Goal: Entertainment & Leisure: Consume media (video, audio)

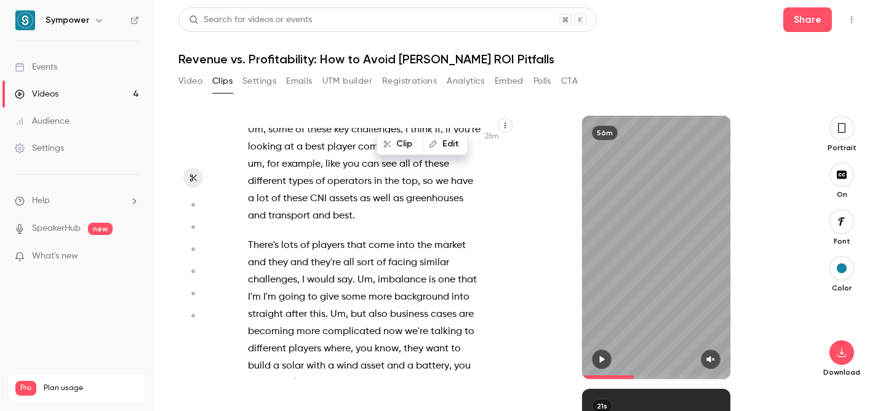
scroll to position [9708, 0]
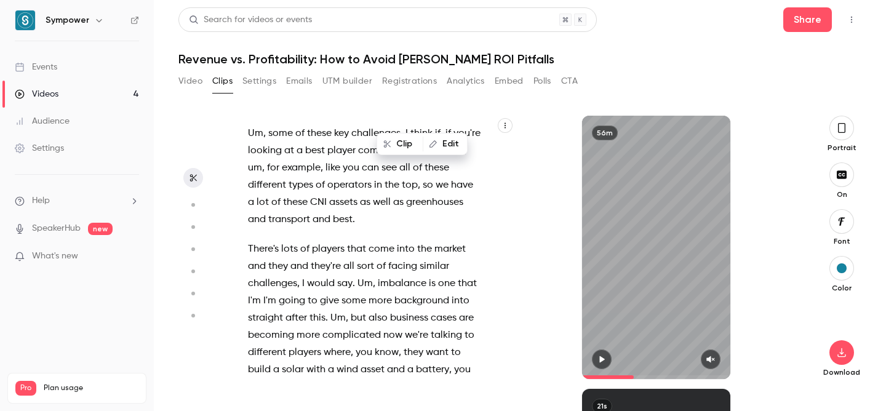
click at [260, 44] on span "it's" at bounding box center [254, 34] width 12 height 17
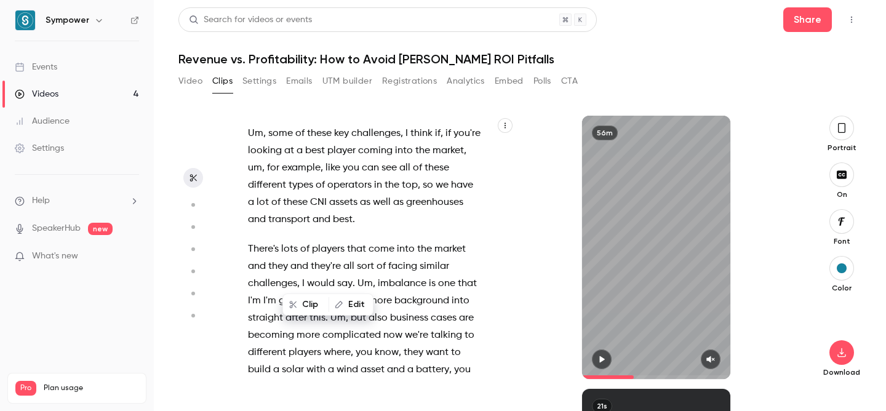
scroll to position [9731, 0]
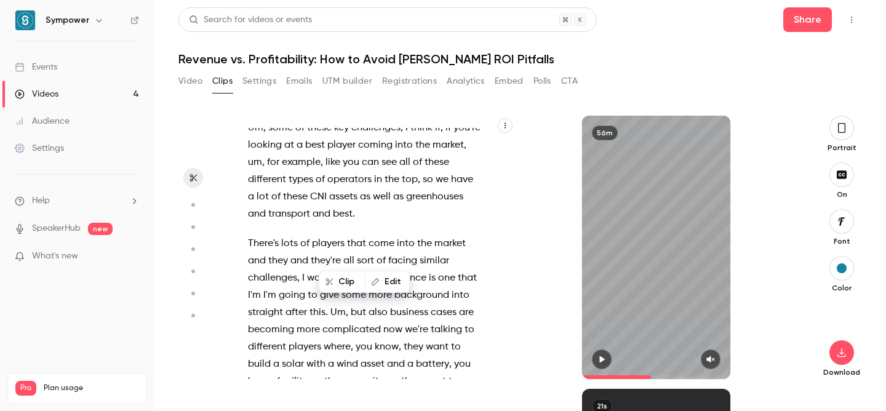
click at [267, 17] on span at bounding box center [265, 12] width 2 height 10
click at [415, 21] on span "generators" at bounding box center [405, 12] width 49 height 17
click at [440, 73] on span "really" at bounding box center [452, 63] width 25 height 17
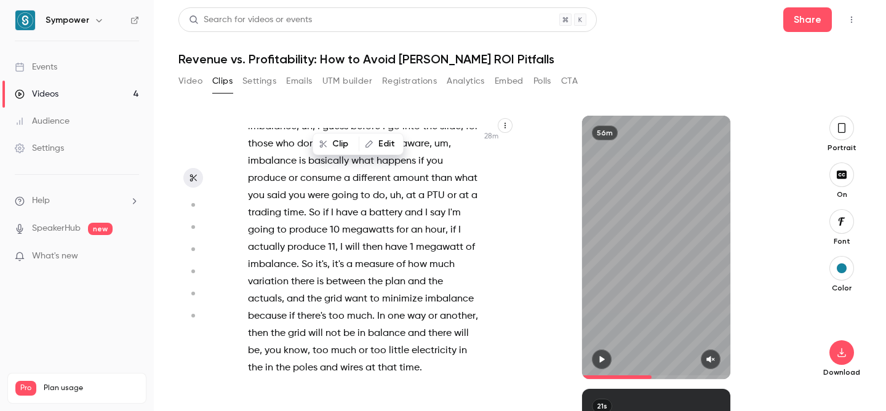
scroll to position [10383, 0]
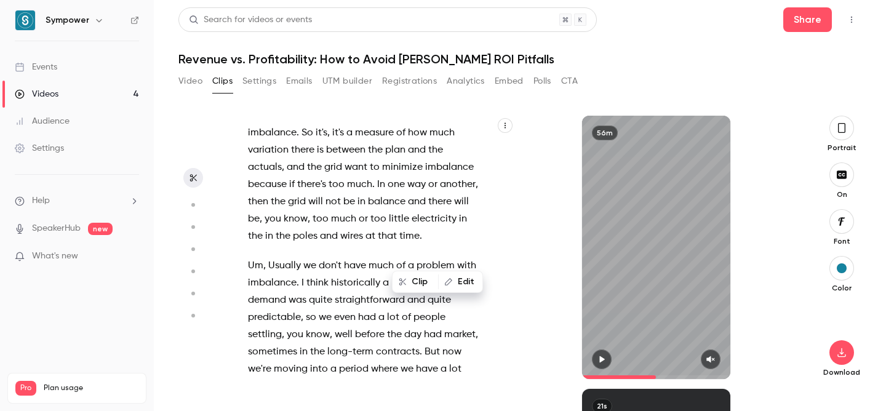
click at [347, 55] on span "a" at bounding box center [347, 46] width 6 height 17
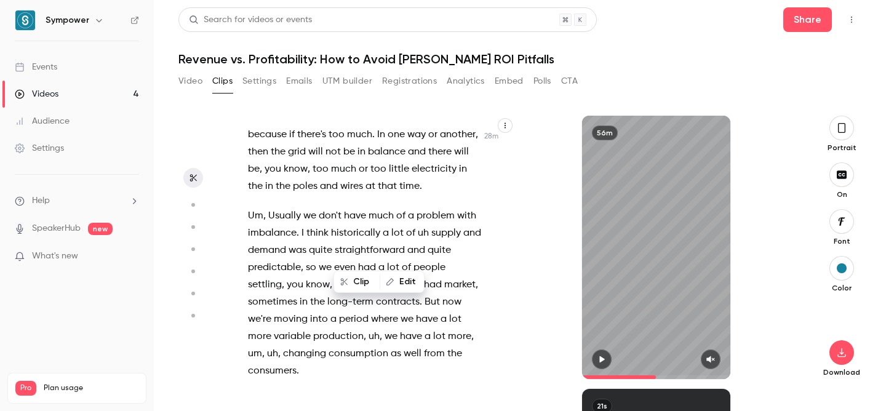
scroll to position [10562, 0]
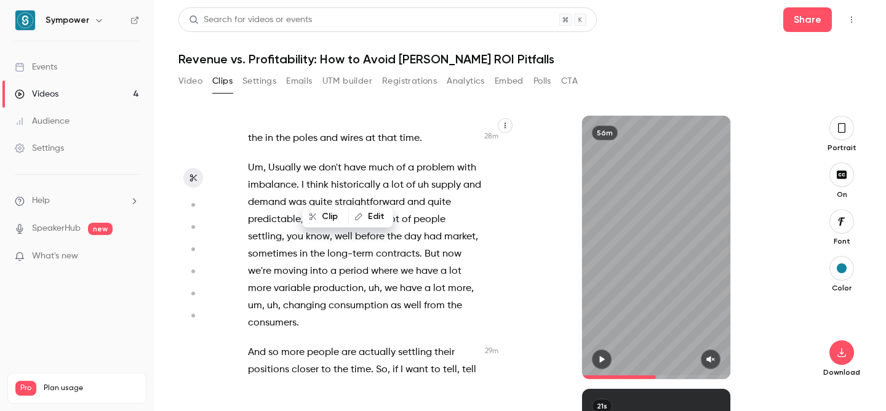
scroll to position [10611, 0]
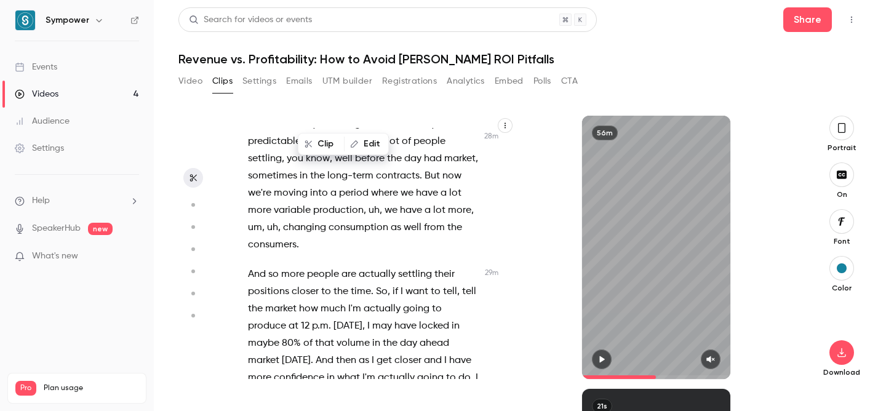
scroll to position [10696, 0]
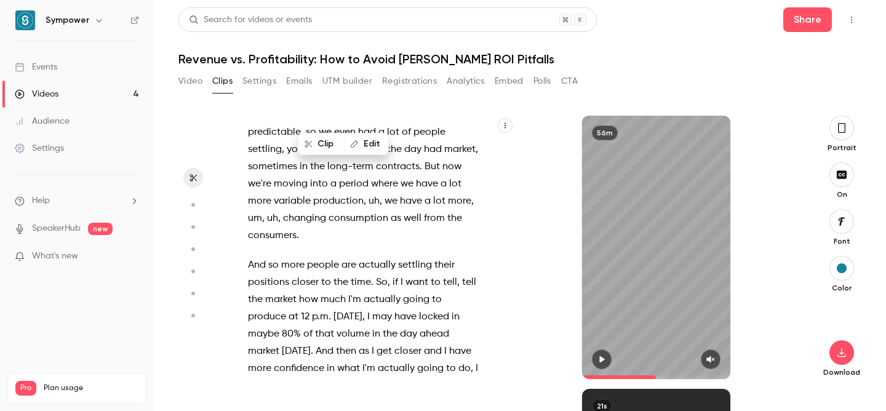
click at [260, 42] on span "be" at bounding box center [254, 33] width 12 height 17
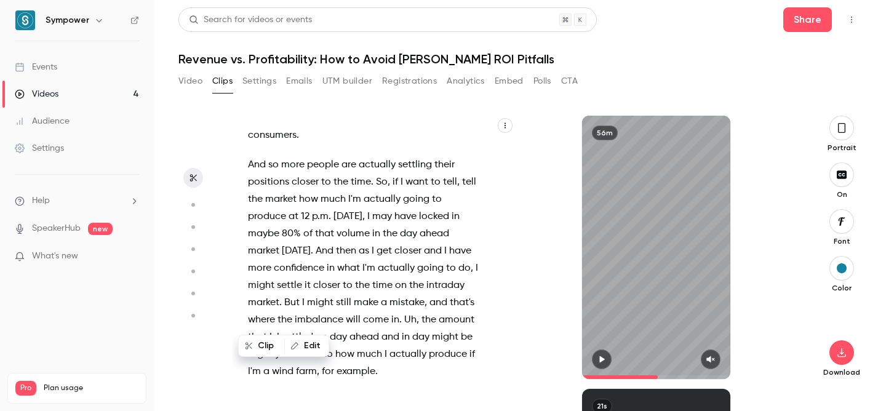
scroll to position [10798, 0]
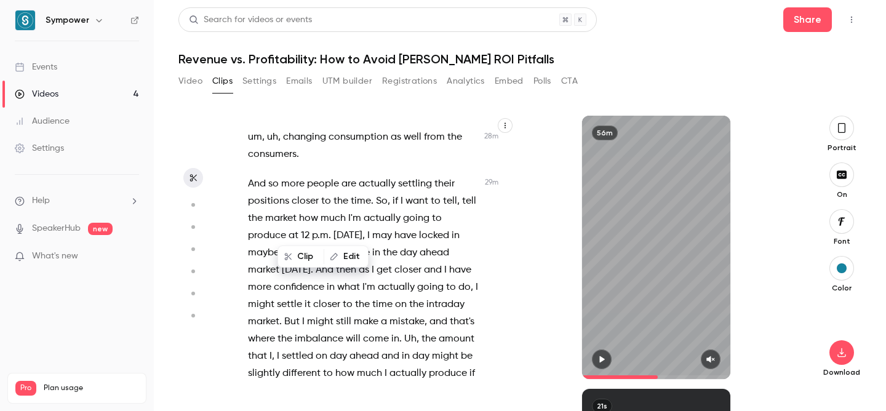
click at [354, 25] on span "historically" at bounding box center [355, 16] width 49 height 17
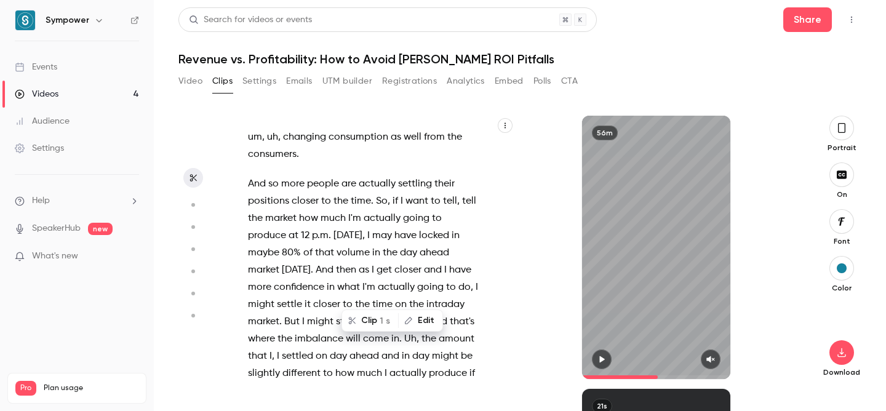
scroll to position [10816, 0]
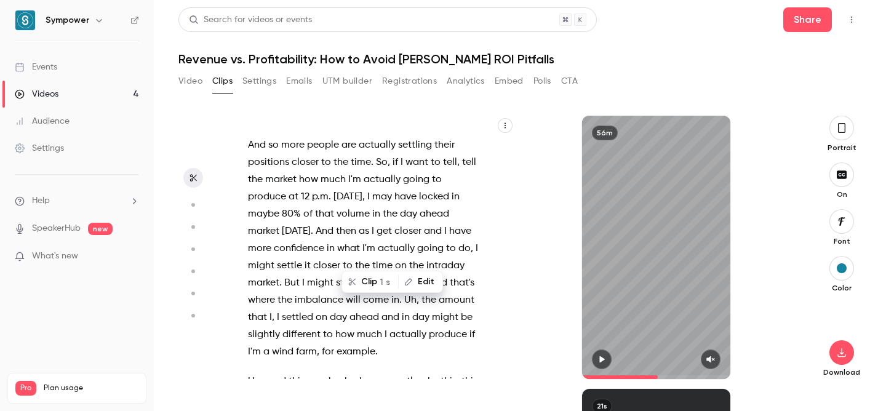
click at [306, 217] on div "Good morning , everyone . Great to see you all , uh , this morning , um . Lots …" at bounding box center [371, 253] width 276 height 251
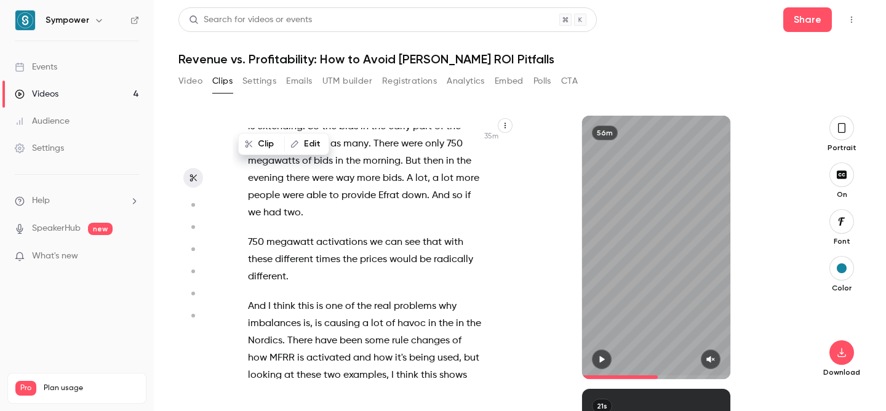
scroll to position [13051, 0]
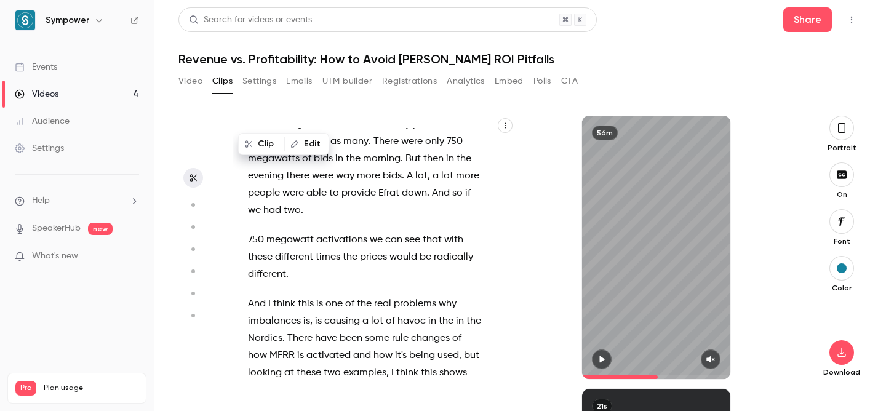
type input "******"
